Goal: Entertainment & Leisure: Consume media (video, audio)

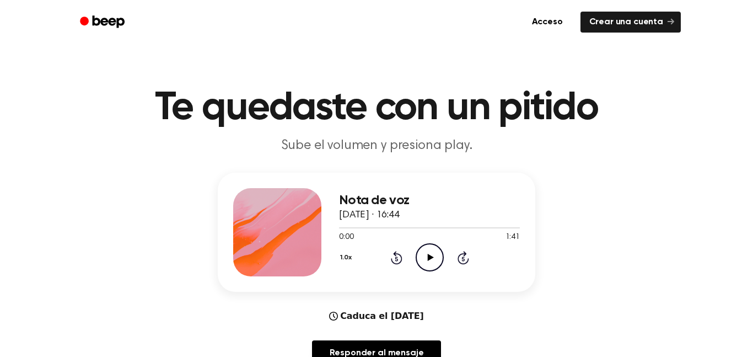
click at [428, 262] on icon "Play Audio" at bounding box center [430, 257] width 28 height 28
click at [339, 227] on div at bounding box center [429, 227] width 181 height 9
click at [425, 251] on icon "Pause Audio" at bounding box center [430, 257] width 28 height 28
click at [332, 227] on span at bounding box center [336, 227] width 9 height 9
click at [425, 255] on icon "Play Audio" at bounding box center [430, 257] width 28 height 28
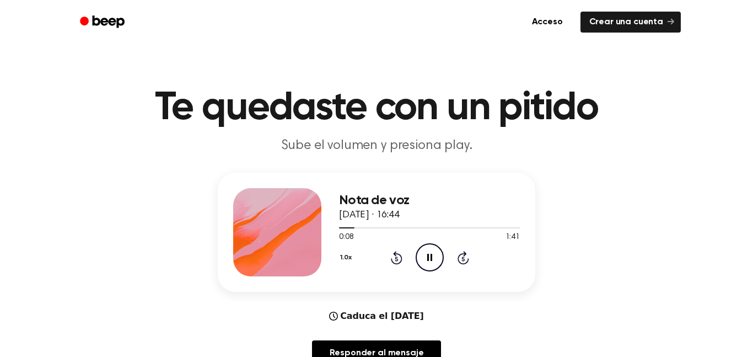
click at [420, 250] on icon "Pause Audio" at bounding box center [430, 257] width 28 height 28
click at [428, 261] on icon "Play Audio" at bounding box center [430, 257] width 28 height 28
click at [420, 263] on icon "Pause Audio" at bounding box center [430, 257] width 28 height 28
click at [435, 251] on icon "Play Audio" at bounding box center [430, 257] width 28 height 28
click at [420, 269] on icon "Pause Audio" at bounding box center [430, 257] width 28 height 28
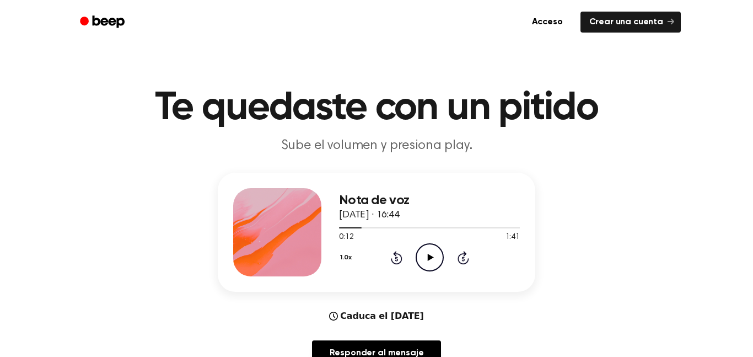
click at [427, 258] on icon "Play Audio" at bounding box center [430, 257] width 28 height 28
click at [430, 264] on icon "Pause Audio" at bounding box center [430, 257] width 28 height 28
click at [431, 256] on icon at bounding box center [430, 257] width 6 height 7
click at [419, 262] on icon "Pause Audio" at bounding box center [430, 257] width 28 height 28
click at [425, 264] on icon "Play Audio" at bounding box center [430, 257] width 28 height 28
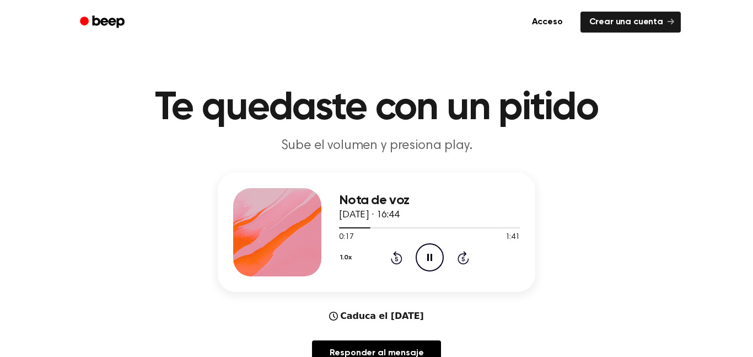
click at [420, 258] on icon "Pause Audio" at bounding box center [430, 257] width 28 height 28
click at [412, 259] on div "1.0x Rewind 5 seconds Play Audio Skip 5 seconds" at bounding box center [429, 257] width 181 height 28
click at [435, 261] on icon "Play Audio" at bounding box center [430, 257] width 28 height 28
click at [397, 259] on icon at bounding box center [396, 258] width 3 height 4
click at [426, 262] on icon "Play Audio" at bounding box center [430, 257] width 28 height 28
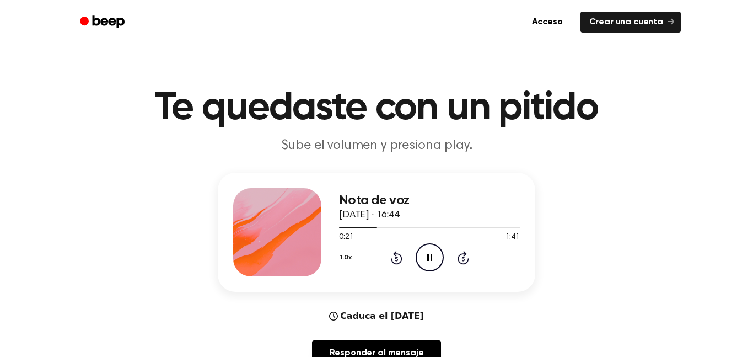
click at [432, 262] on icon "Pause Audio" at bounding box center [430, 257] width 28 height 28
click at [425, 245] on icon "Play Audio" at bounding box center [430, 257] width 28 height 28
click at [425, 245] on icon "Pause Audio" at bounding box center [430, 257] width 28 height 28
click at [395, 254] on icon at bounding box center [397, 257] width 12 height 13
click at [394, 253] on icon at bounding box center [397, 257] width 12 height 13
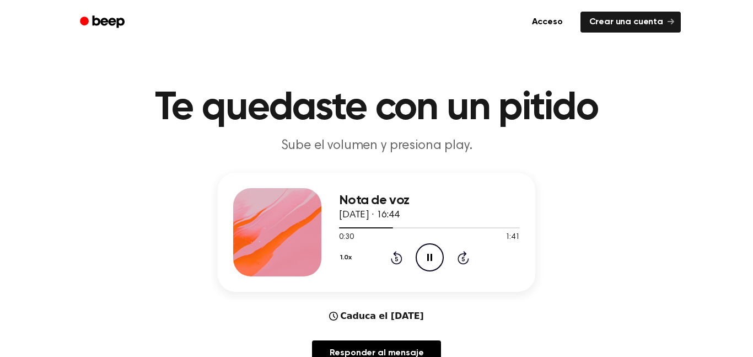
click at [394, 254] on icon at bounding box center [397, 257] width 12 height 13
click at [646, 124] on h1 "Te quedaste con un pitido" at bounding box center [376, 108] width 565 height 40
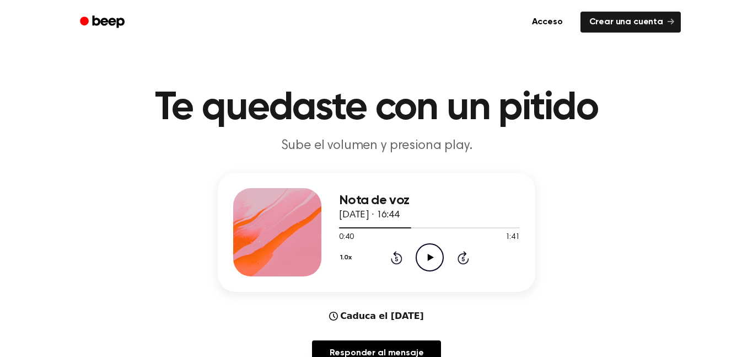
click at [400, 254] on icon "Rewind 5 seconds" at bounding box center [396, 257] width 12 height 14
click at [397, 259] on icon at bounding box center [396, 258] width 3 height 4
click at [381, 262] on div "1.0x Rewind 5 seconds Play Audio Skip 5 seconds" at bounding box center [429, 257] width 181 height 28
click at [391, 261] on icon "Rewind 5 seconds" at bounding box center [396, 257] width 12 height 14
click at [397, 259] on icon at bounding box center [396, 258] width 3 height 4
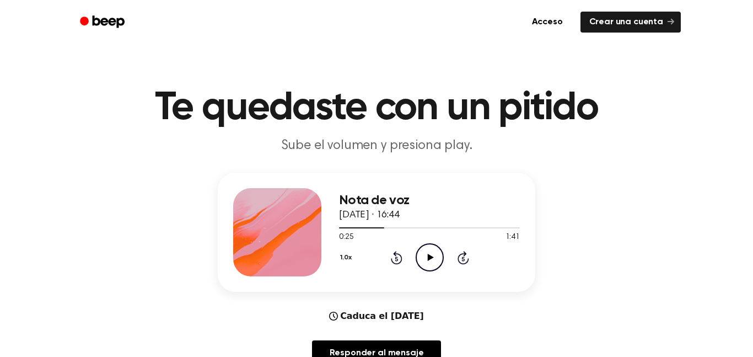
click at [398, 252] on icon "Rewind 5 seconds" at bounding box center [396, 257] width 12 height 14
click at [401, 250] on icon "Rewind 5 seconds" at bounding box center [396, 257] width 12 height 14
click at [400, 256] on icon at bounding box center [397, 257] width 12 height 13
click at [402, 256] on icon "Rewind 5 seconds" at bounding box center [396, 257] width 12 height 14
click at [397, 259] on icon at bounding box center [396, 258] width 3 height 4
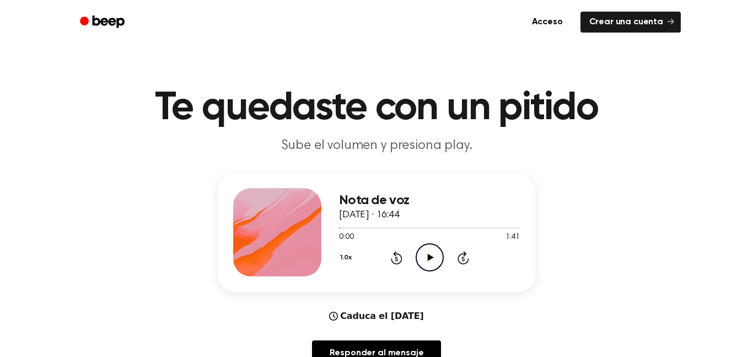
click at [397, 259] on icon at bounding box center [396, 258] width 3 height 4
click at [430, 254] on icon "Play Audio" at bounding box center [430, 257] width 28 height 28
